Goal: Task Accomplishment & Management: Complete application form

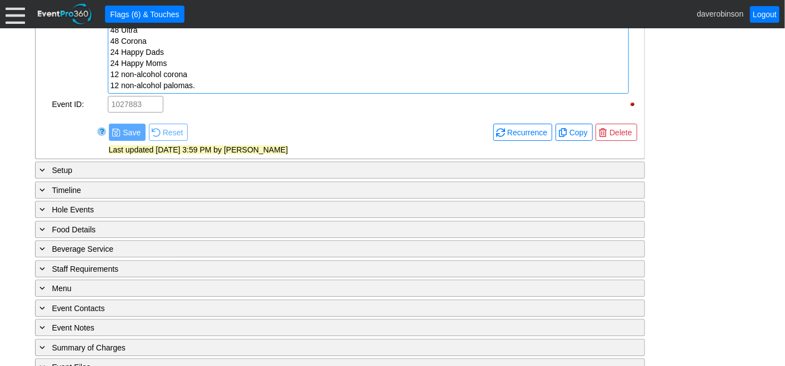
scroll to position [1637, 0]
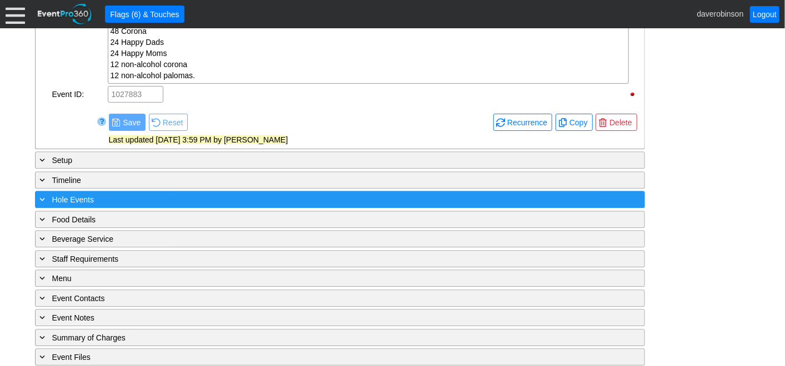
click at [41, 194] on span at bounding box center [43, 199] width 10 height 10
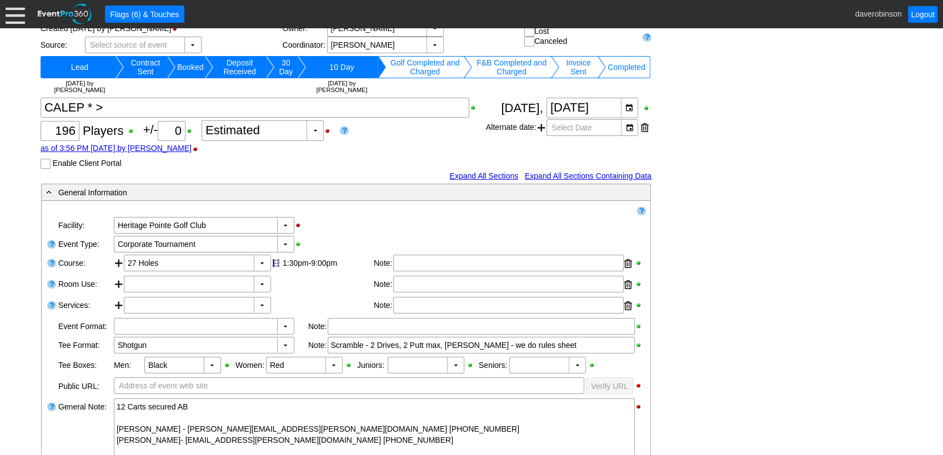
scroll to position [95, 0]
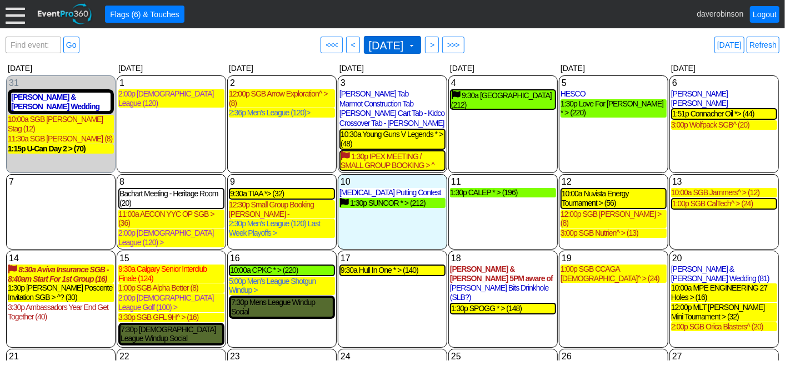
click at [416, 42] on span "September 2025 ▼" at bounding box center [391, 45] width 50 height 12
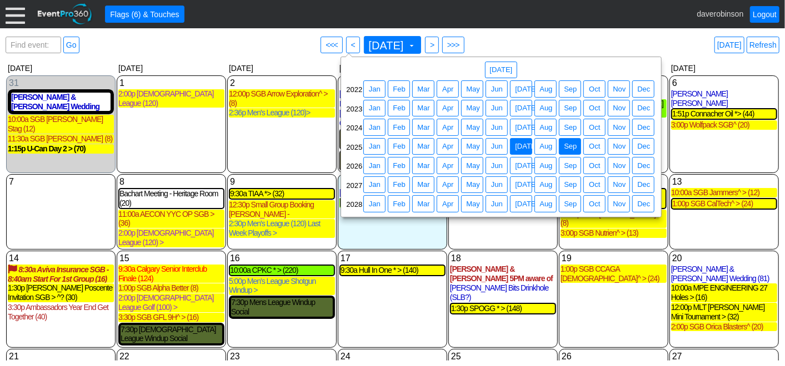
click at [512, 145] on span "● Jul" at bounding box center [520, 147] width 17 height 12
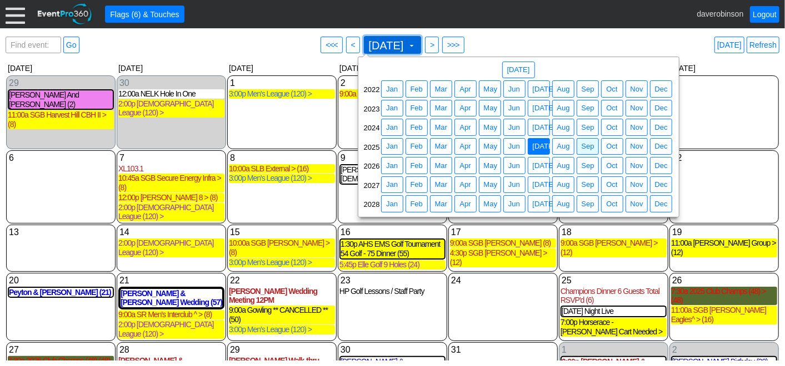
click at [414, 49] on span at bounding box center [411, 45] width 9 height 9
click at [519, 144] on span "Jun" at bounding box center [514, 146] width 16 height 11
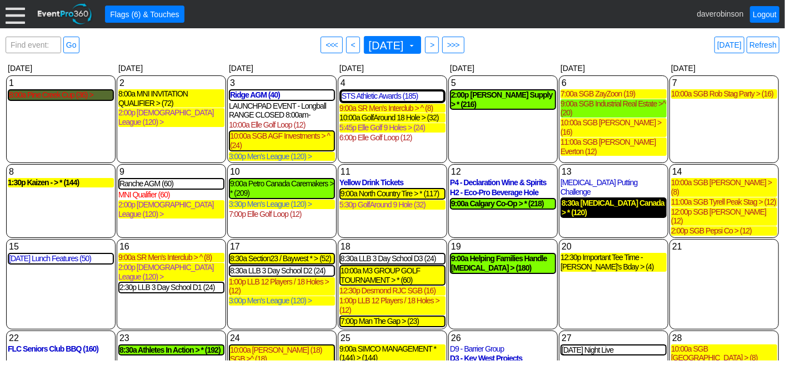
click at [622, 199] on div "8:30a Fluor Canada > * (120)" at bounding box center [613, 208] width 104 height 19
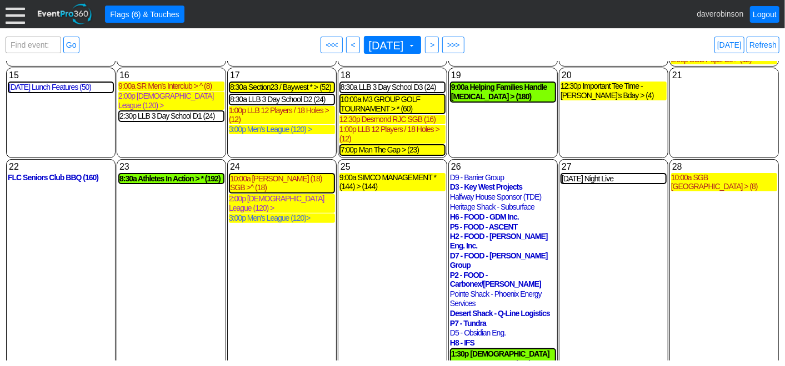
scroll to position [147, 0]
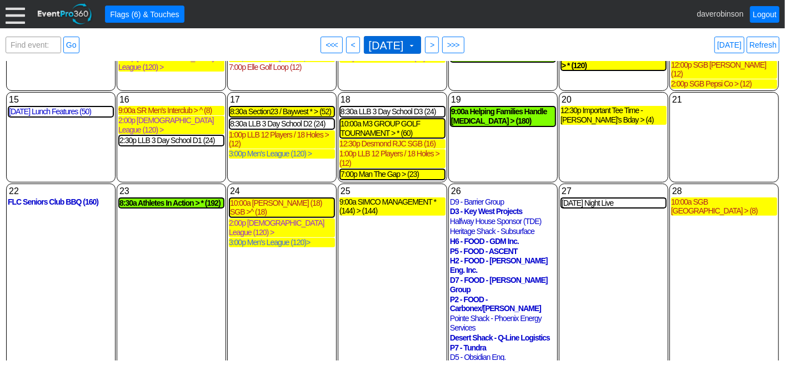
click at [416, 44] on span at bounding box center [411, 45] width 9 height 9
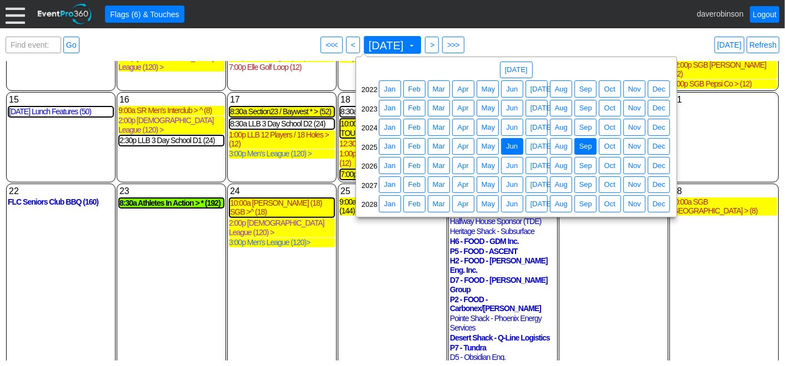
click at [588, 149] on span "Sep" at bounding box center [585, 146] width 17 height 11
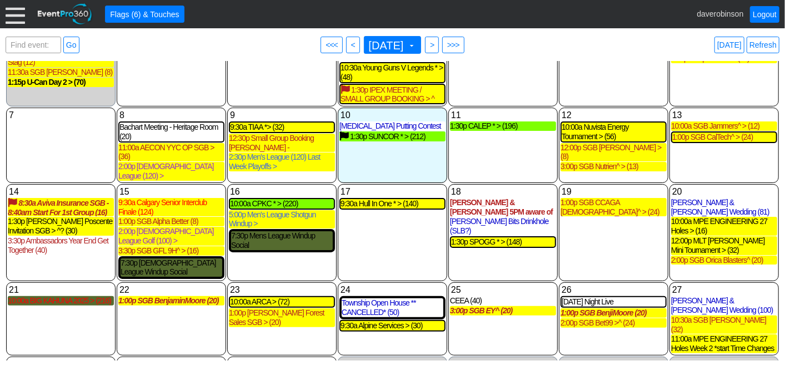
scroll to position [4, 0]
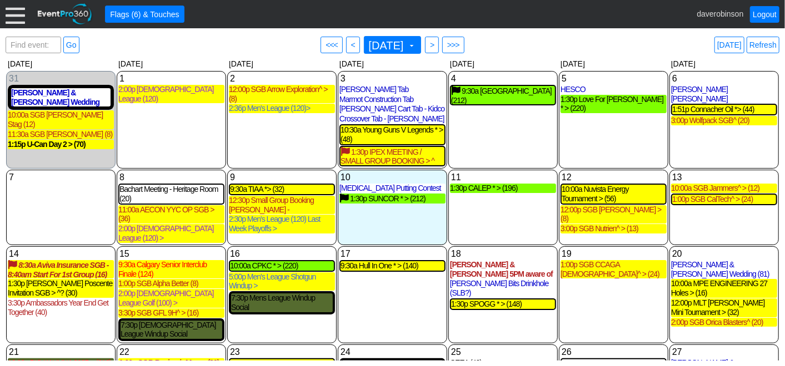
click at [509, 140] on div "4 Thursday 9:30a CALGARY DREAM CENTRE (212) CALGARY DREAM CENTRE Golf Completed…" at bounding box center [502, 120] width 109 height 98
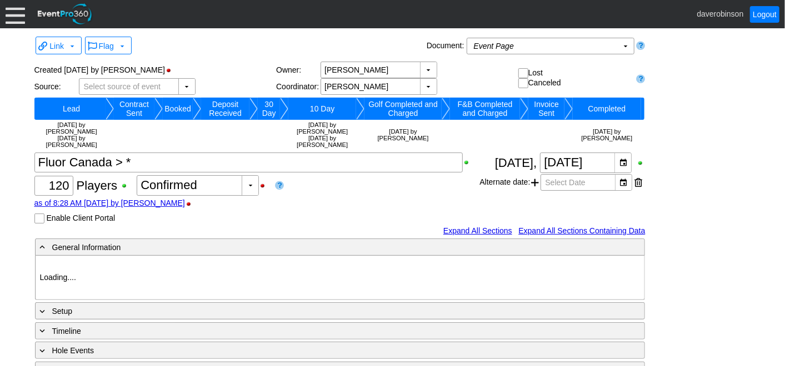
type input "Heritage Pointe Golf Club"
type input "Corporate Tournament"
type input "Scramble"
type input "Shotgun"
type input "Black"
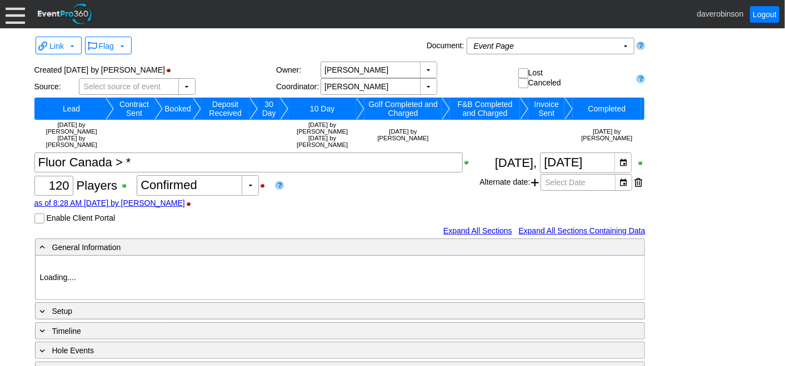
type input "Red"
type input "1038674"
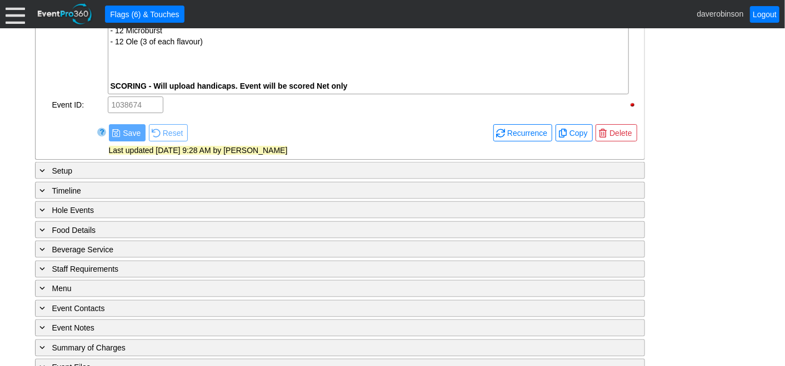
scroll to position [945, 0]
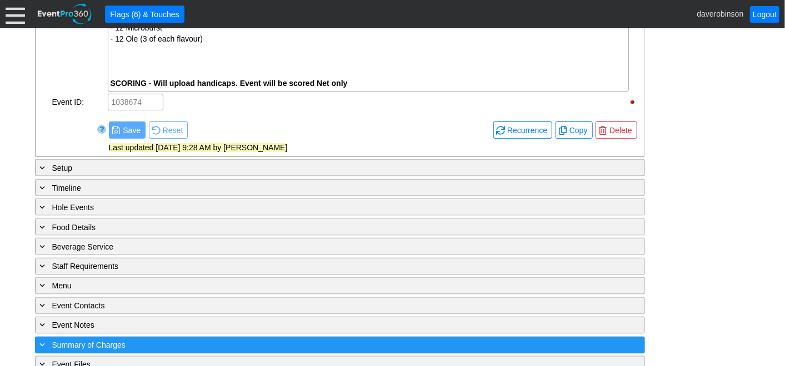
click at [114, 341] on span "Summary of Charges" at bounding box center [88, 345] width 73 height 9
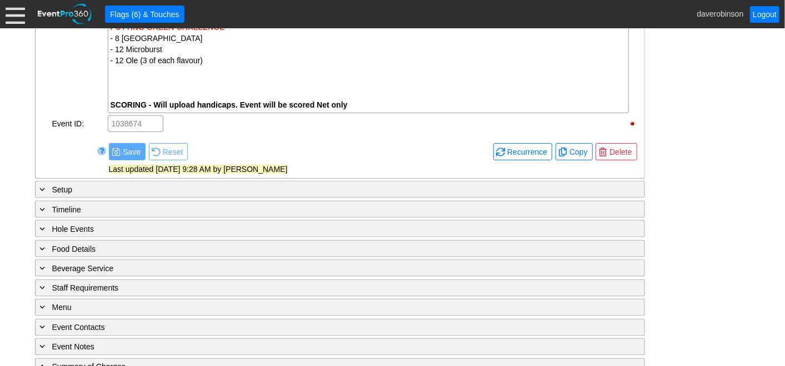
scroll to position [923, 0]
